Goal: Find specific page/section: Find specific page/section

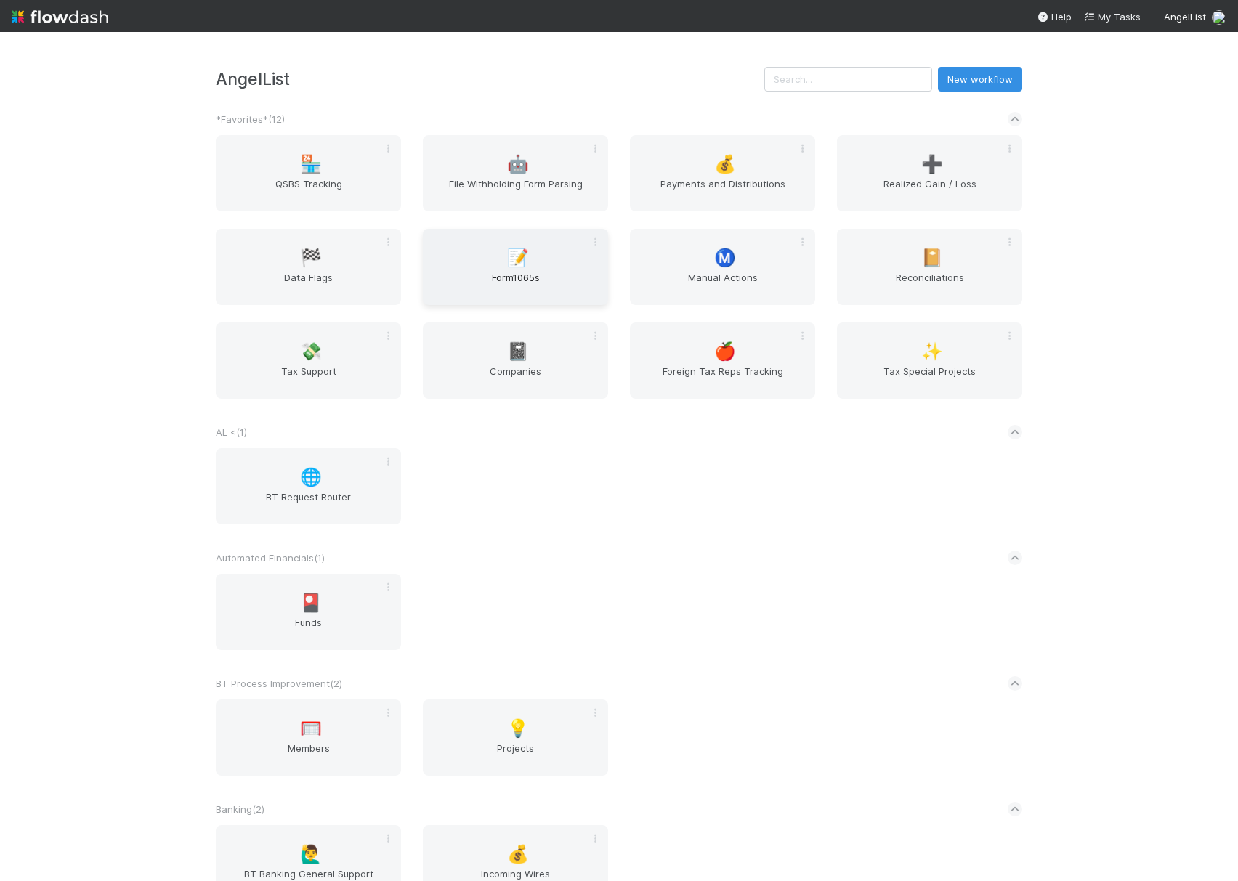
click at [474, 259] on div "📝 Form1065s" at bounding box center [515, 267] width 185 height 76
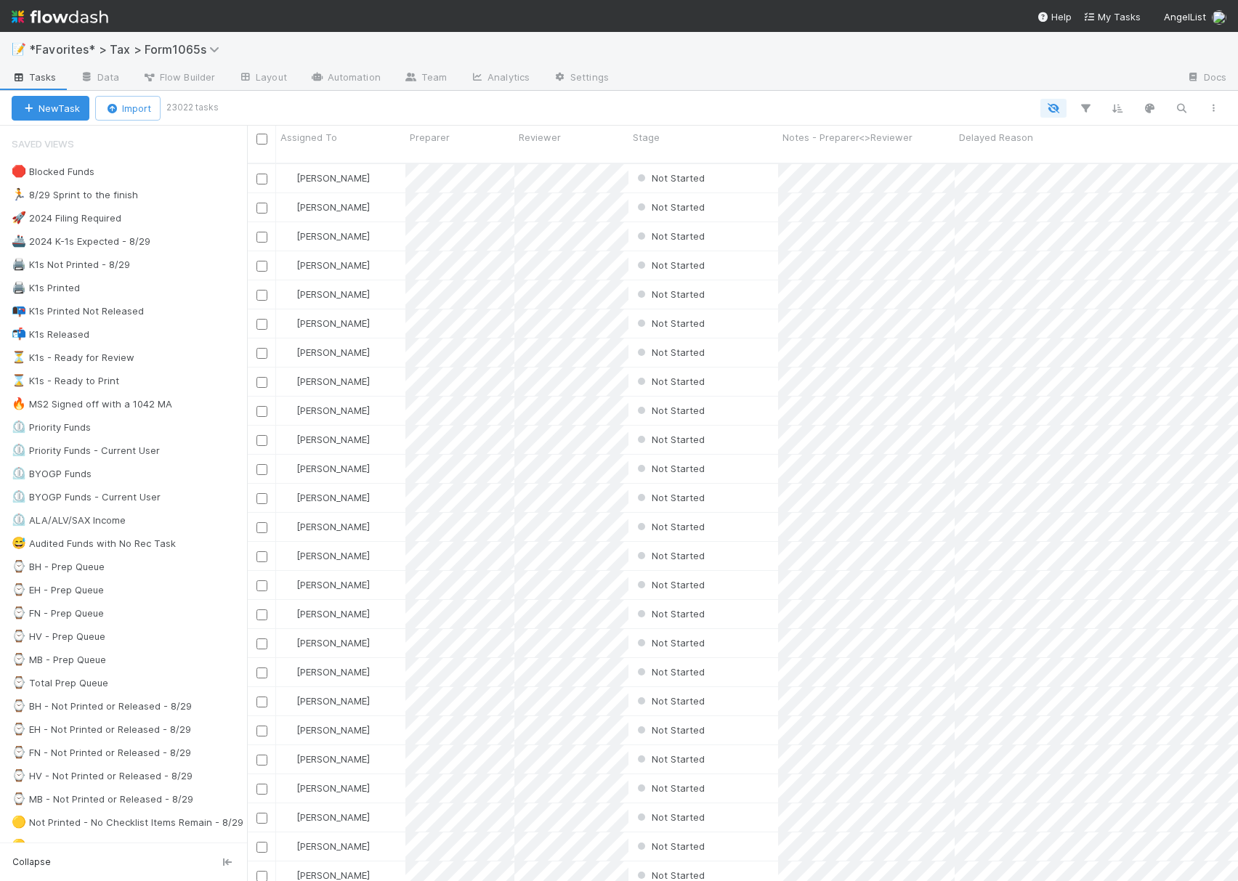
scroll to position [715, 976]
click at [77, 199] on div "🏃 8/29 Sprint to the finish" at bounding box center [75, 195] width 126 height 18
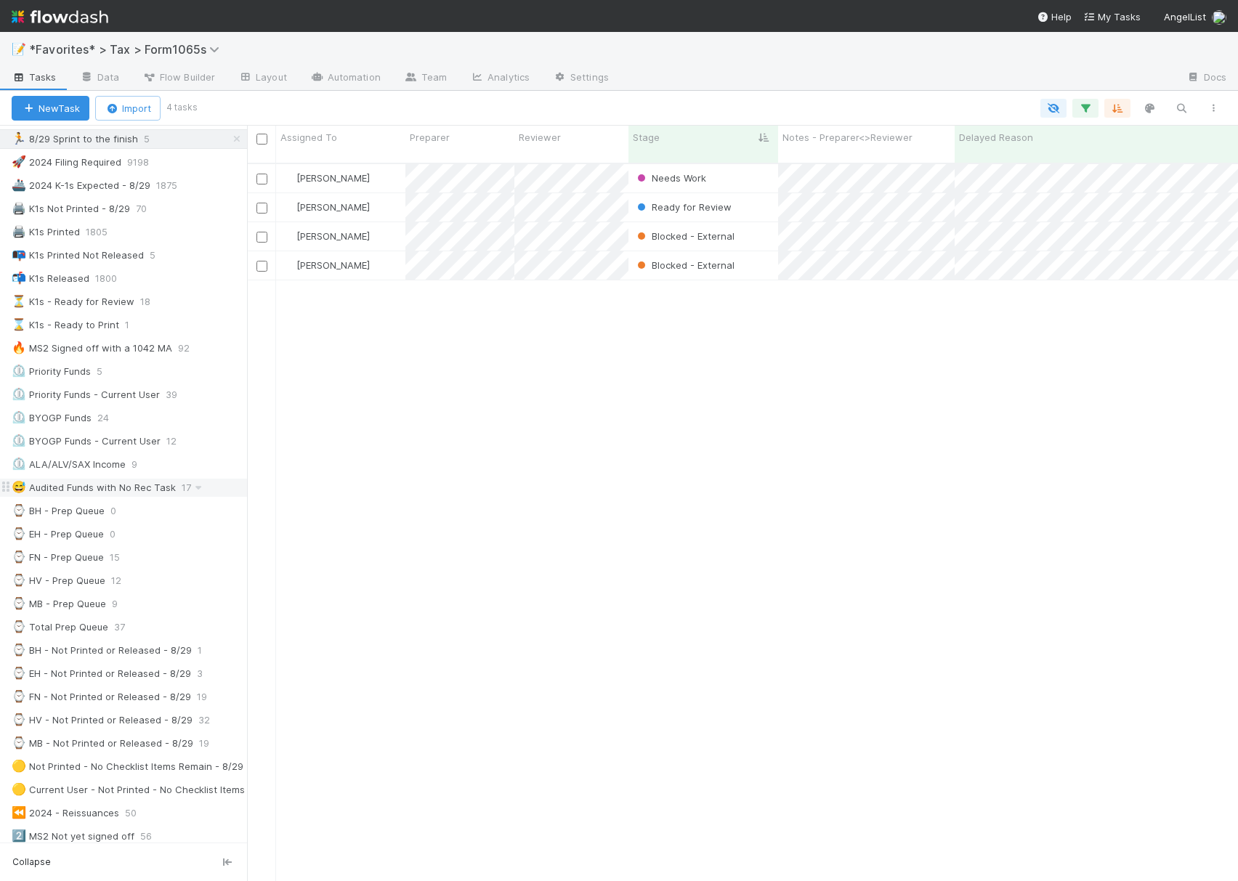
scroll to position [715, 976]
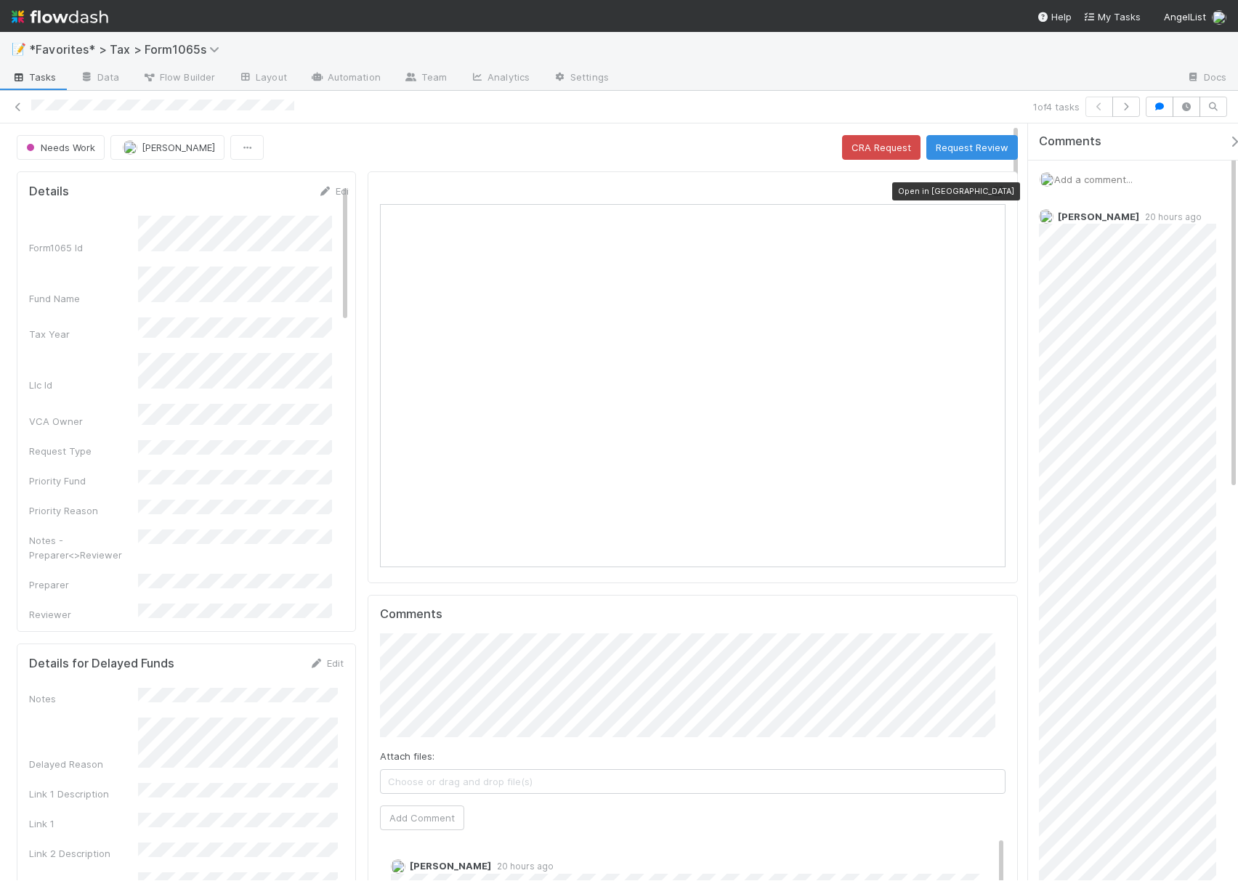
click at [991, 190] on icon at bounding box center [998, 191] width 15 height 9
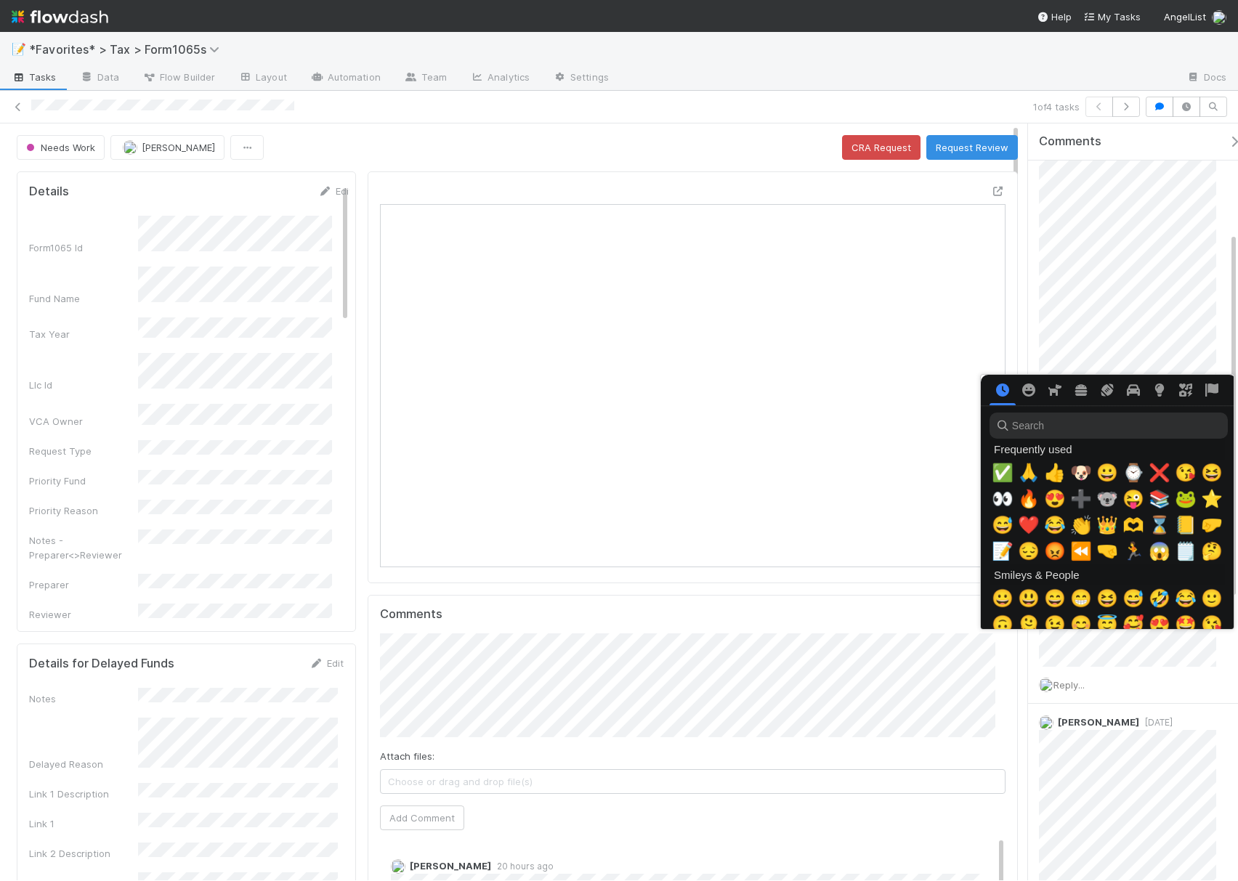
scroll to position [0, 9]
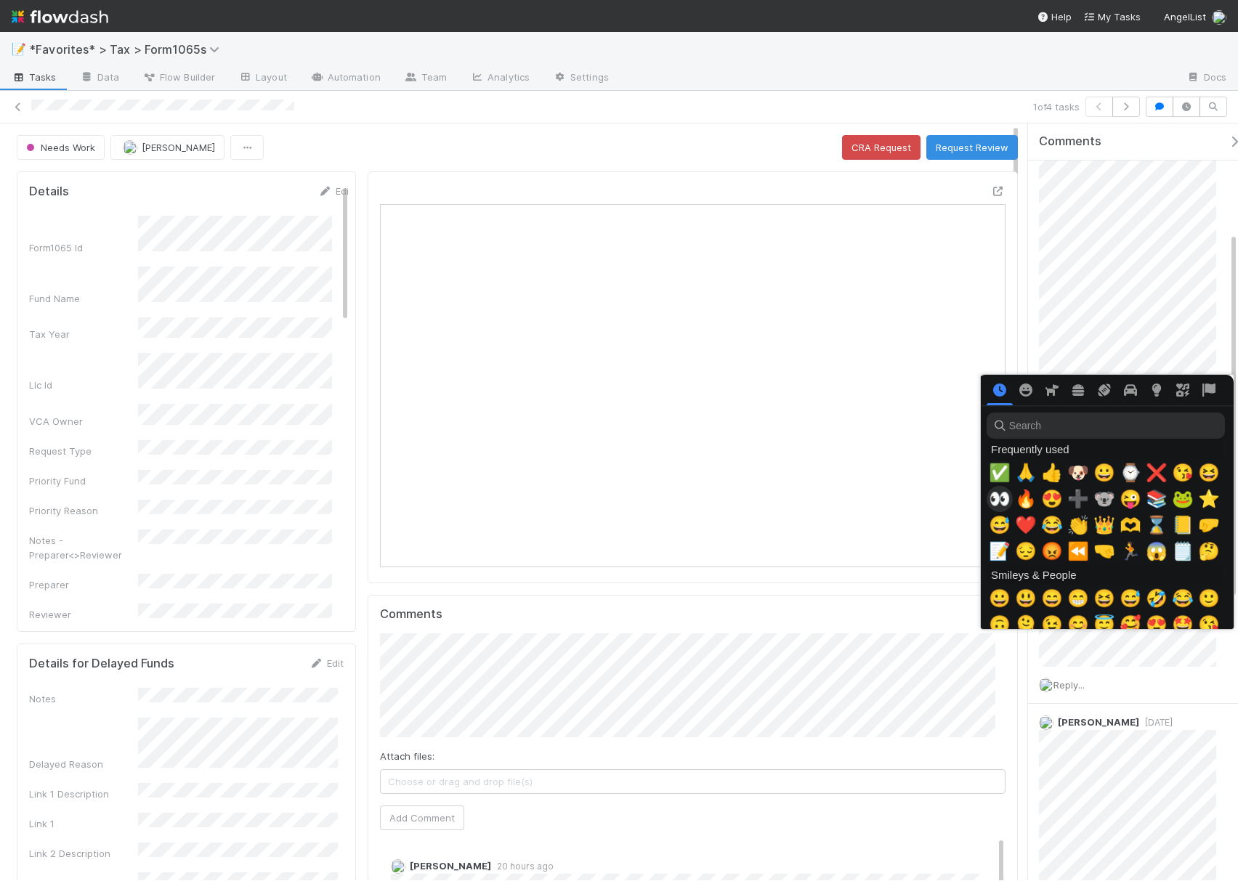
click at [1002, 498] on span "👀" at bounding box center [1000, 499] width 22 height 20
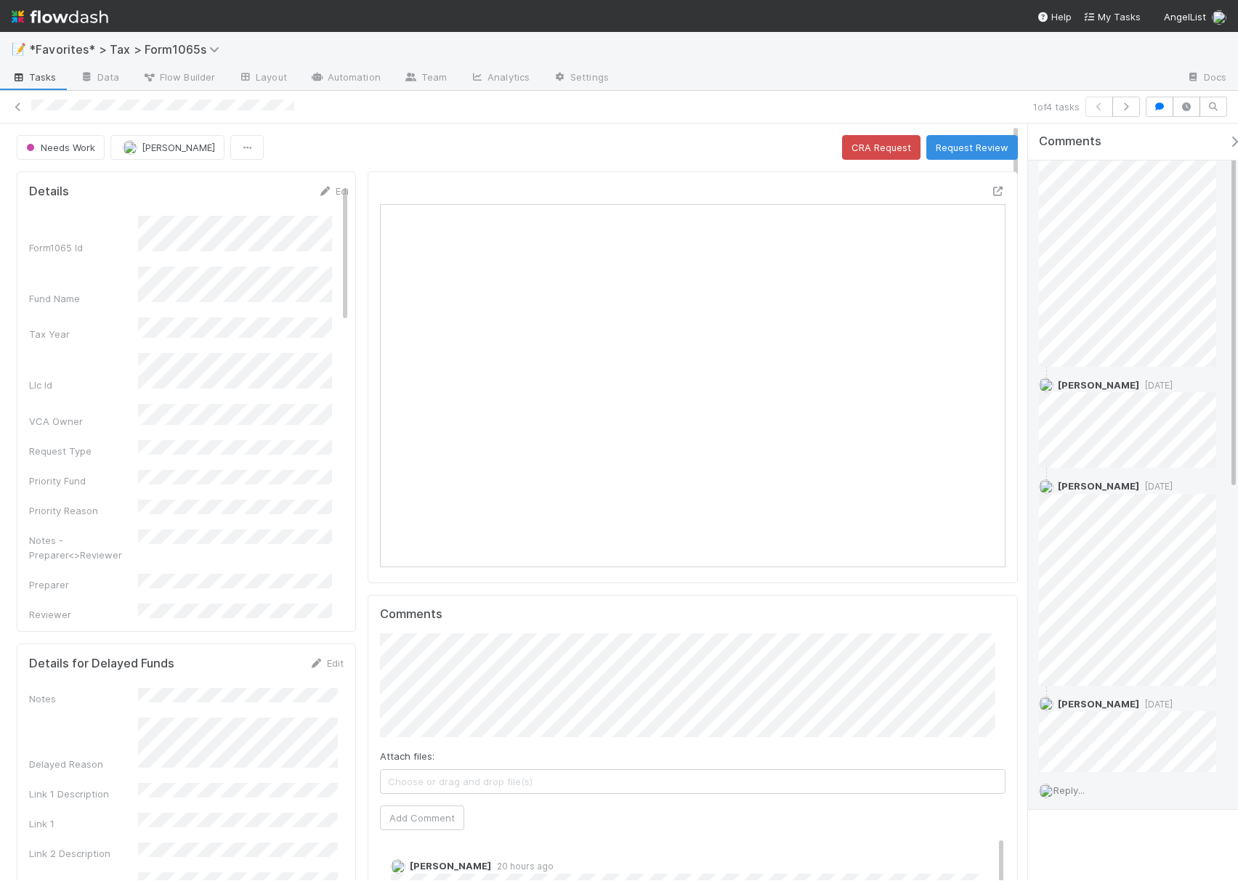
scroll to position [0, 0]
